Goal: Go to known website: Access a specific website the user already knows

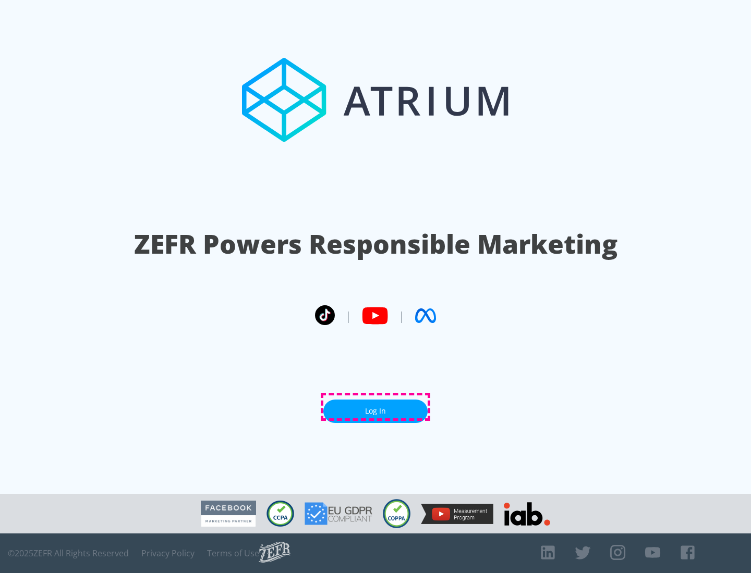
click at [375, 407] on link "Log In" at bounding box center [375, 411] width 104 height 23
